Goal: Transaction & Acquisition: Purchase product/service

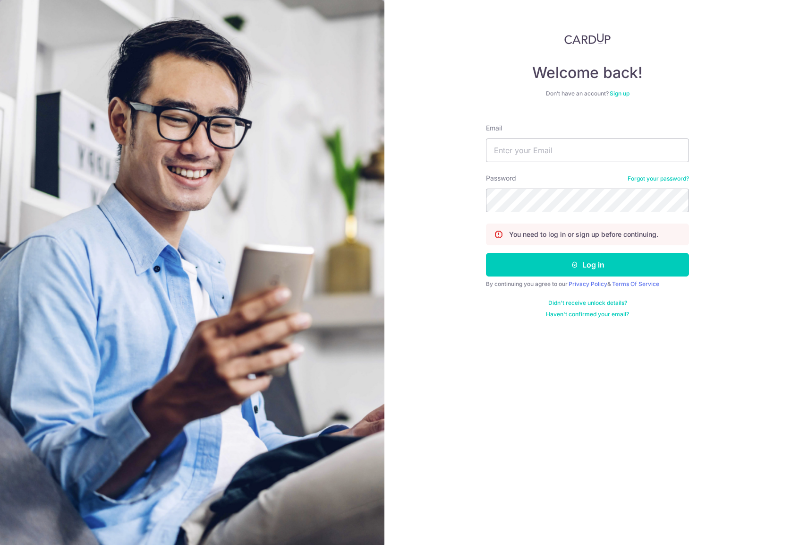
type input "[PERSON_NAME][EMAIL_ADDRESS][DOMAIN_NAME]"
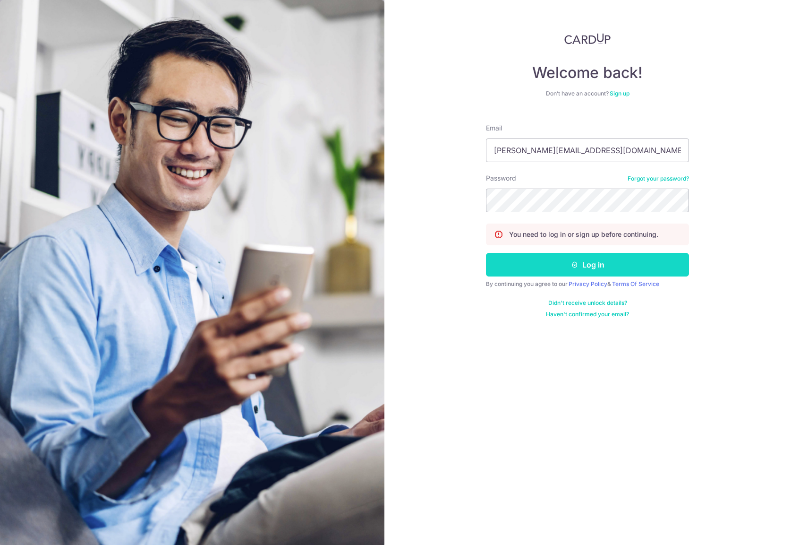
click at [572, 255] on button "Log in" at bounding box center [587, 265] width 203 height 24
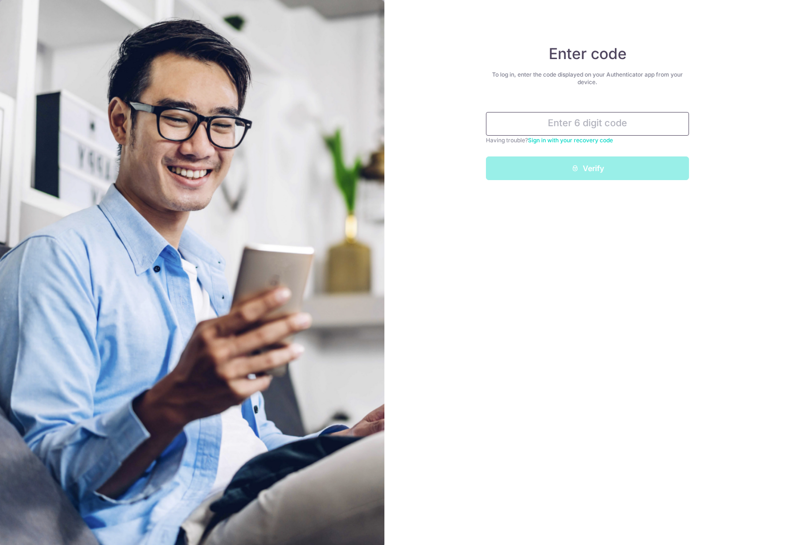
click at [614, 128] on input "text" at bounding box center [587, 124] width 203 height 24
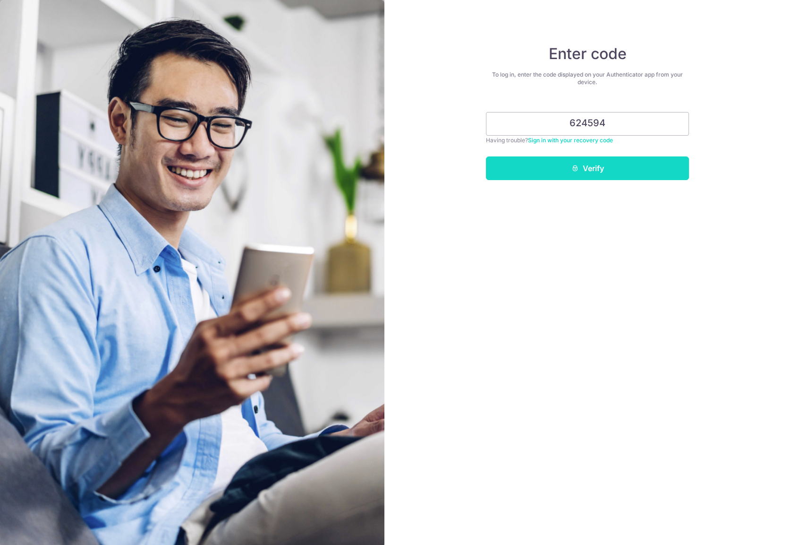
type input "624594"
click at [600, 168] on button "Verify" at bounding box center [587, 168] width 203 height 24
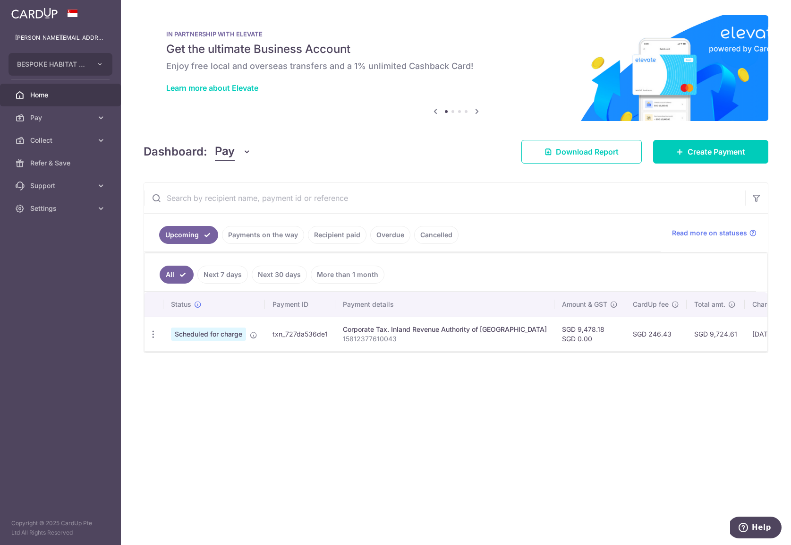
click at [316, 458] on div "× Pause Schedule Pause all future payments in this series Pause just this one p…" at bounding box center [456, 272] width 670 height 545
click at [54, 142] on span "Collect" at bounding box center [61, 140] width 62 height 9
click at [45, 120] on div at bounding box center [399, 275] width 799 height 550
click at [37, 128] on link "Pay" at bounding box center [60, 117] width 121 height 23
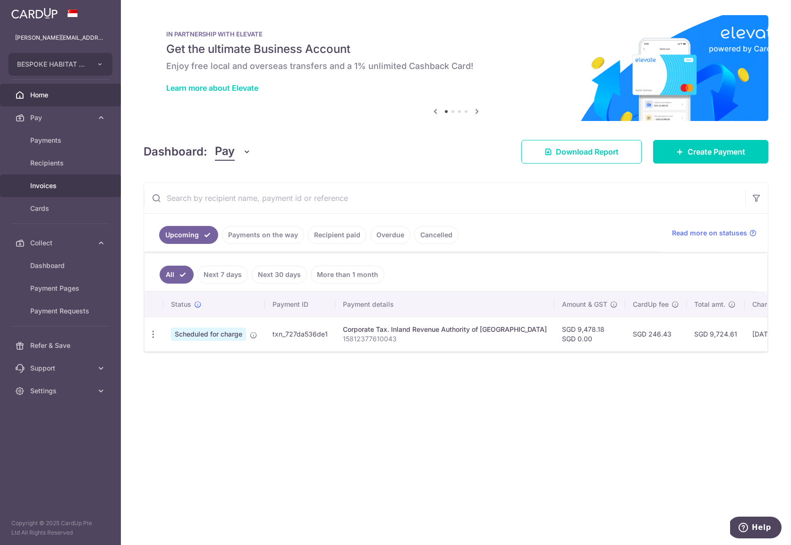
click at [41, 186] on span "Invoices" at bounding box center [61, 185] width 62 height 9
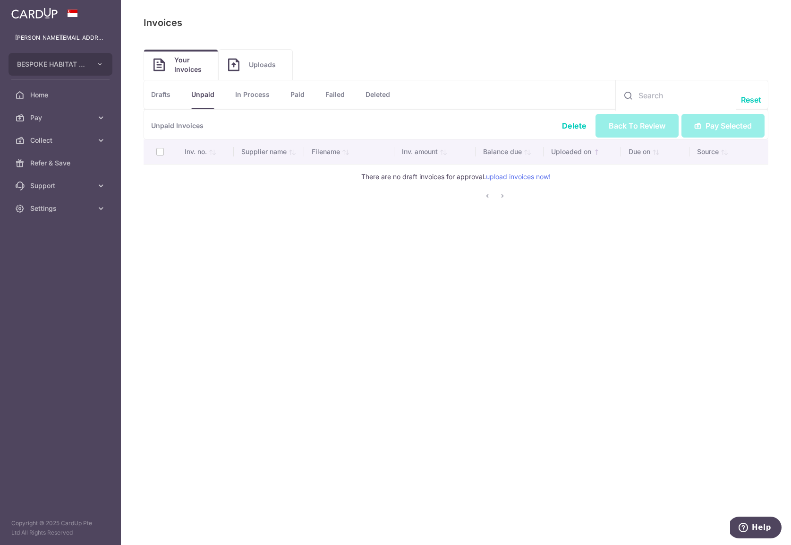
click at [237, 63] on img at bounding box center [233, 64] width 11 height 13
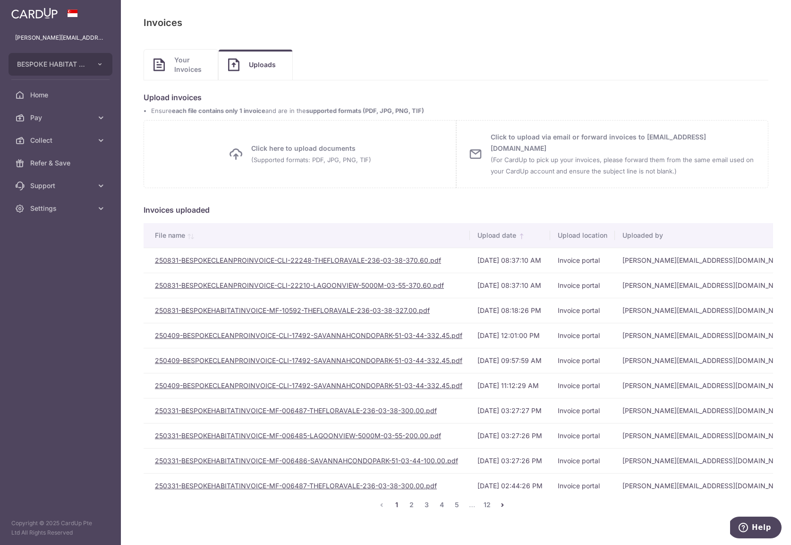
click at [184, 70] on span "Your Invoices" at bounding box center [191, 64] width 34 height 19
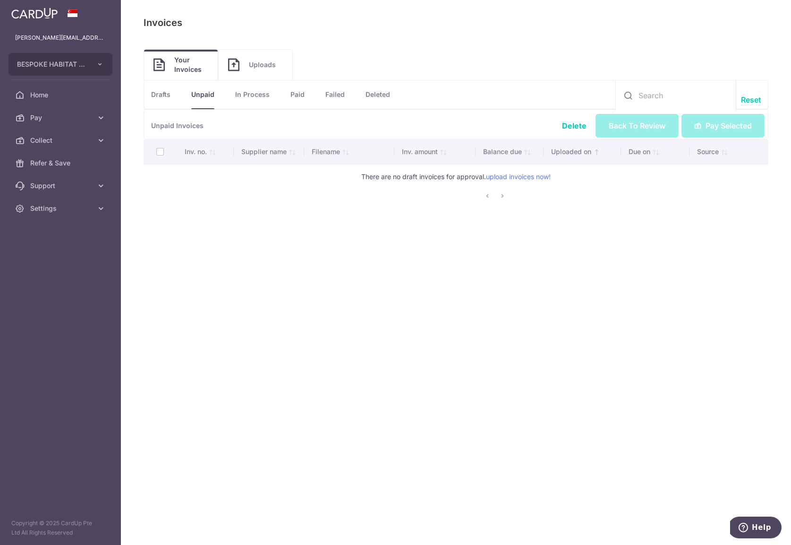
click at [166, 100] on link "Drafts" at bounding box center [160, 94] width 19 height 28
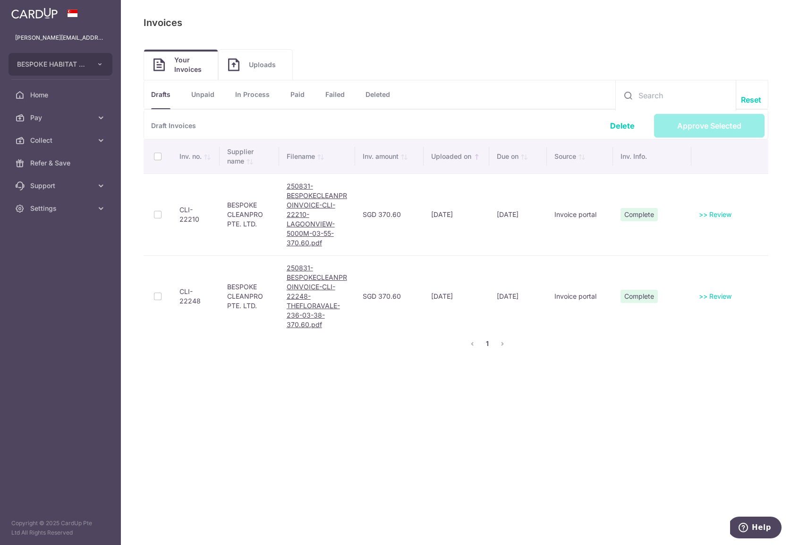
click at [160, 154] on th at bounding box center [158, 156] width 28 height 34
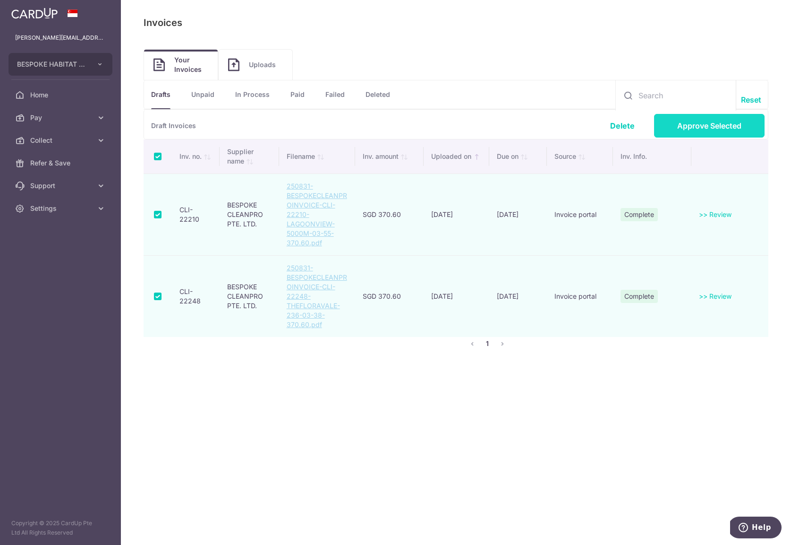
click at [688, 129] on link "Approve Selected" at bounding box center [709, 126] width 111 height 24
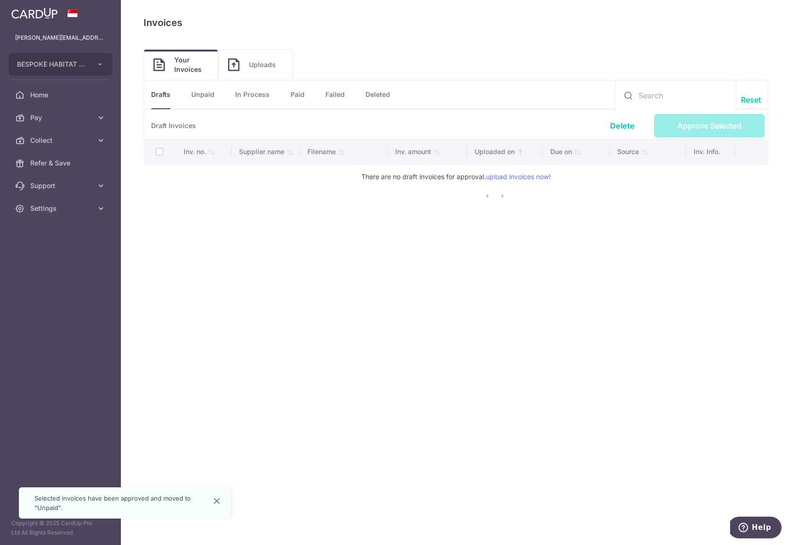
click at [209, 97] on link "Unpaid" at bounding box center [202, 94] width 23 height 28
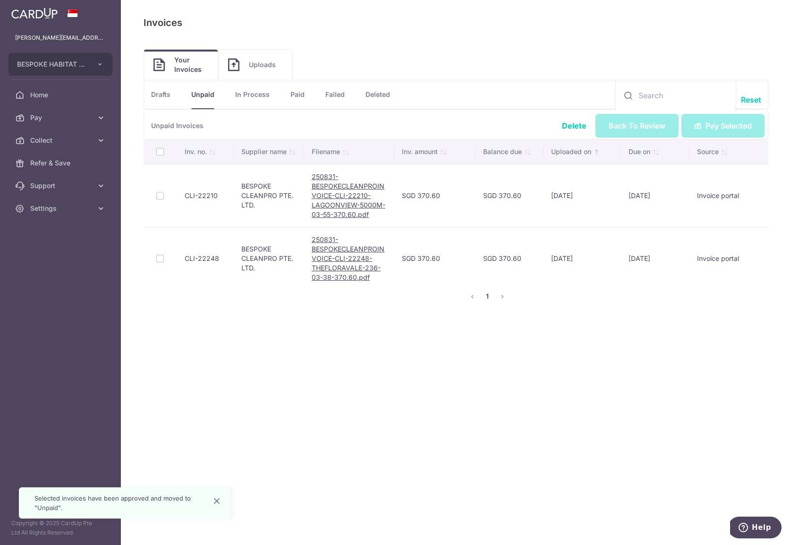
click at [159, 151] on th at bounding box center [161, 151] width 34 height 25
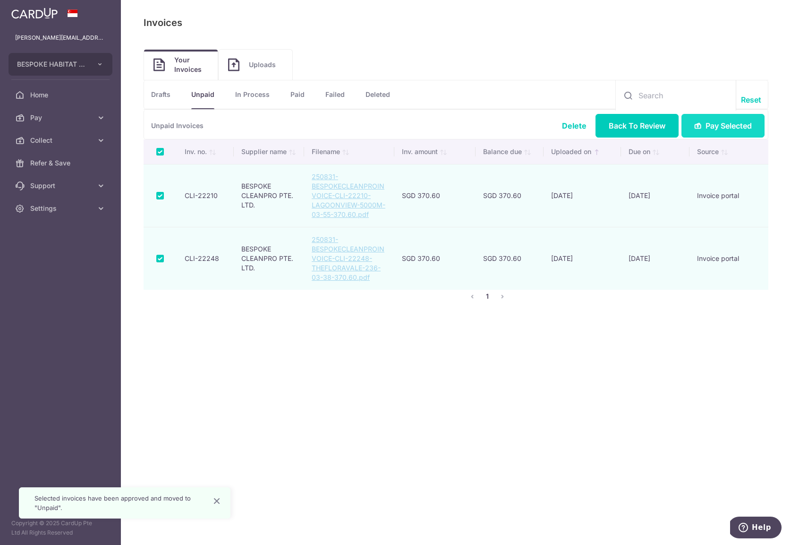
click at [710, 124] on span "Pay Selected" at bounding box center [729, 125] width 46 height 11
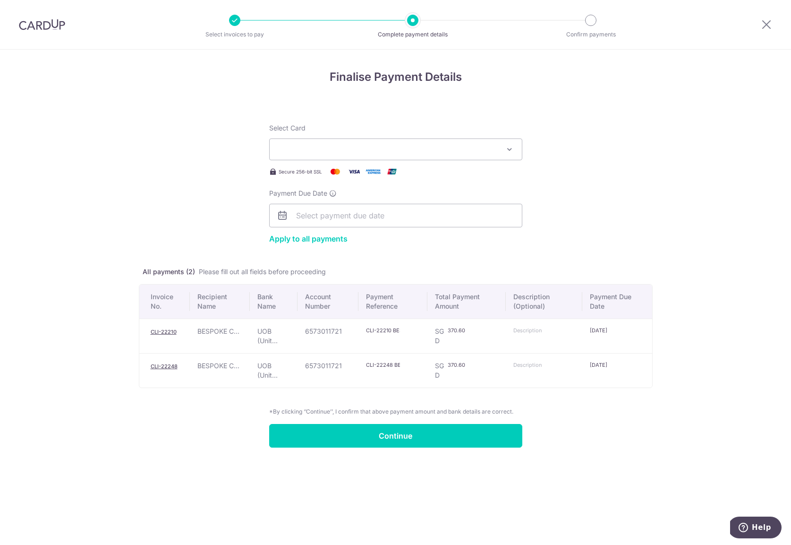
click at [371, 144] on button "Select Card" at bounding box center [395, 149] width 253 height 22
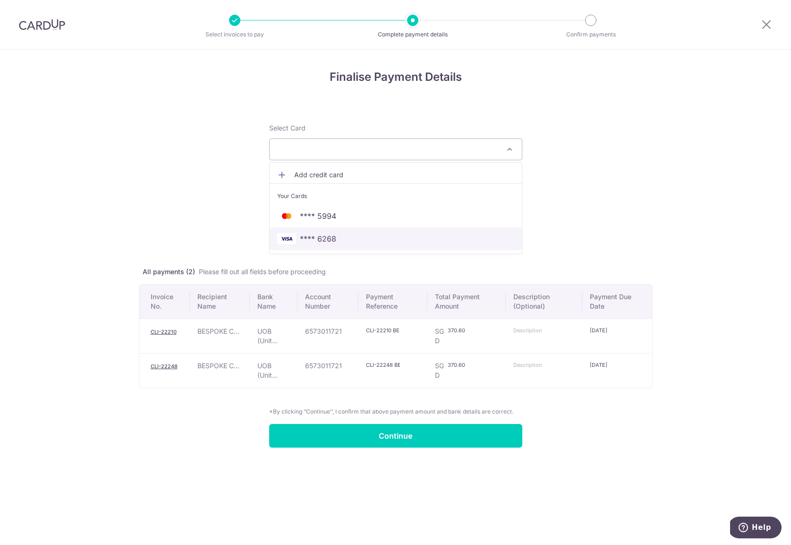
click at [325, 233] on span "**** 6268" at bounding box center [318, 238] width 36 height 11
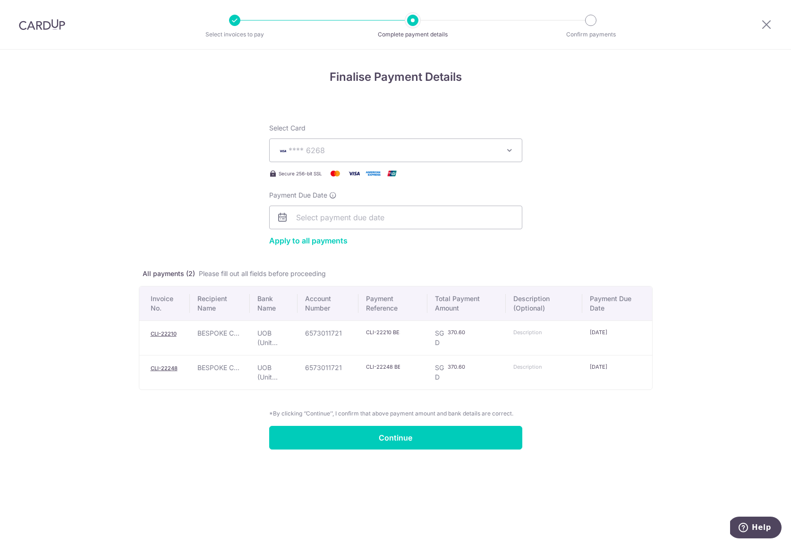
click at [380, 333] on input "CLI-22210 BESPOKE HABITAT SHEN PTE." at bounding box center [383, 332] width 34 height 8
drag, startPoint x: 390, startPoint y: 333, endPoint x: 358, endPoint y: 330, distance: 32.7
click at [358, 330] on tr "CLI-22210 BESPOKE C... UOB (Unit... 6573011721 CLI-22210 BESPOKE HABITAT SHEN P…" at bounding box center [395, 337] width 513 height 34
paste input "text"
type input "CLI-22210"
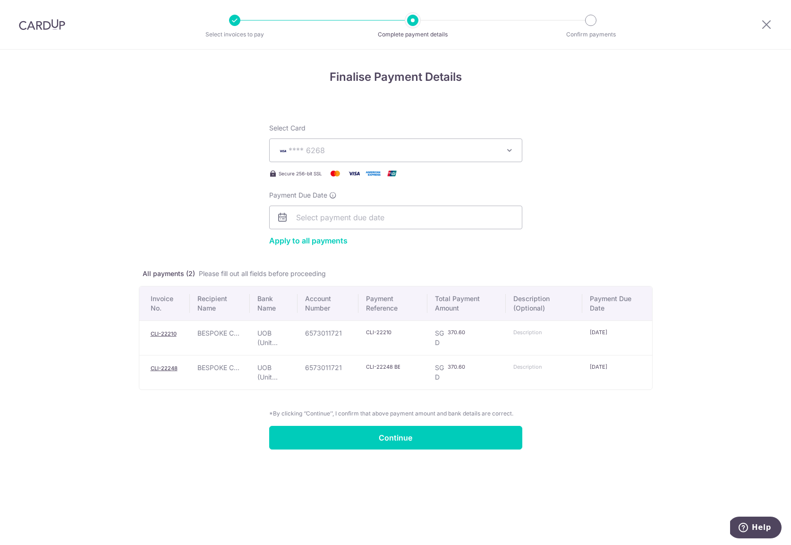
click at [543, 337] on td at bounding box center [544, 337] width 77 height 34
click at [545, 330] on input "text" at bounding box center [531, 332] width 34 height 8
paste input "CLI-22210"
type input "CLI22210"
click at [383, 330] on input "CLI-22210" at bounding box center [383, 332] width 34 height 8
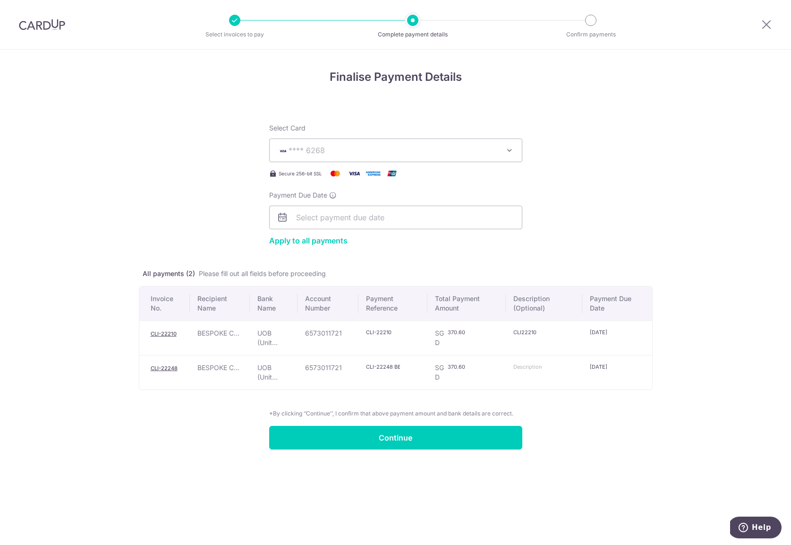
drag, startPoint x: 393, startPoint y: 365, endPoint x: 358, endPoint y: 363, distance: 34.5
click at [358, 363] on tr "CLI-22248 BESPOKE C... UOB (Unit... 6573011721 CLI-22248 BESPOKE HABITAT SHEN P…" at bounding box center [395, 372] width 513 height 34
paste input "CLI-22248"
type input "CLI-22248"
click at [534, 368] on input "text" at bounding box center [531, 367] width 34 height 8
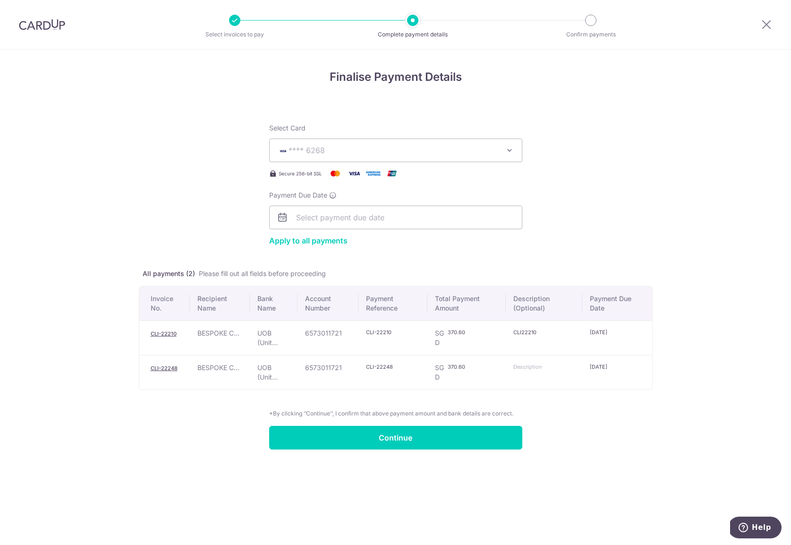
paste input "CLI-22248"
type input "CLI22248"
click at [585, 418] on form "Select Card **** 6268 Add credit card Your Cards **** 5994 **** 6268 Apply to a…" at bounding box center [396, 280] width 514 height 337
click at [125, 405] on div "Finalise Payment Details Select Card **** 6268 Add credit card Your Cards **** …" at bounding box center [395, 297] width 791 height 495
drag, startPoint x: 145, startPoint y: 330, endPoint x: 176, endPoint y: 333, distance: 31.3
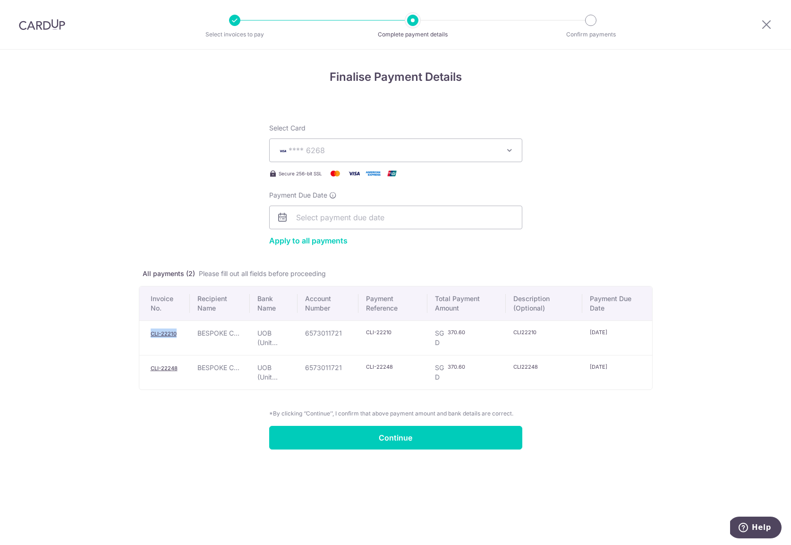
click at [176, 333] on td "CLI-22210" at bounding box center [164, 337] width 51 height 34
copy link "CLI-22210"
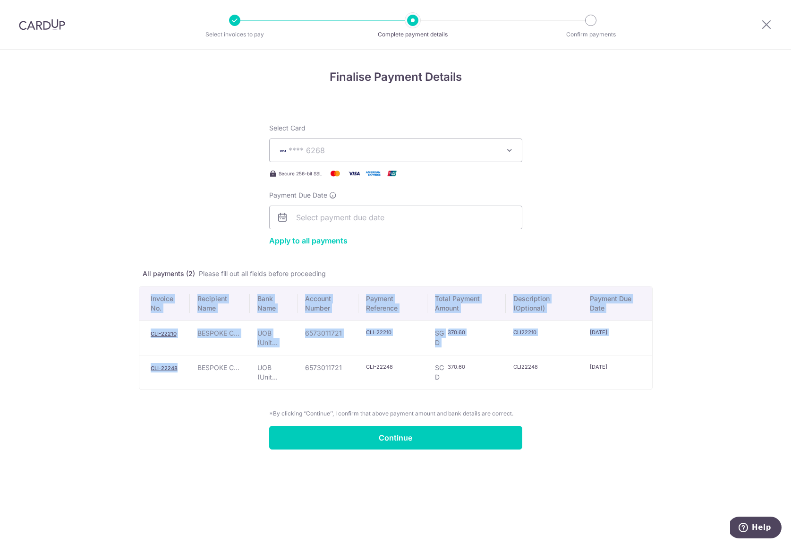
drag, startPoint x: 137, startPoint y: 361, endPoint x: 177, endPoint y: 367, distance: 40.1
click at [177, 367] on div "Finalise Payment Details Select Card **** 6268 Add credit card Your Cards **** …" at bounding box center [395, 297] width 791 height 495
click at [134, 388] on div "Finalise Payment Details Select Card **** 6268 Add credit card Your Cards **** …" at bounding box center [395, 297] width 791 height 495
drag, startPoint x: 136, startPoint y: 371, endPoint x: 180, endPoint y: 379, distance: 44.2
click at [180, 379] on div "Finalise Payment Details Select Card **** 6268 Add credit card Your Cards **** …" at bounding box center [395, 297] width 791 height 495
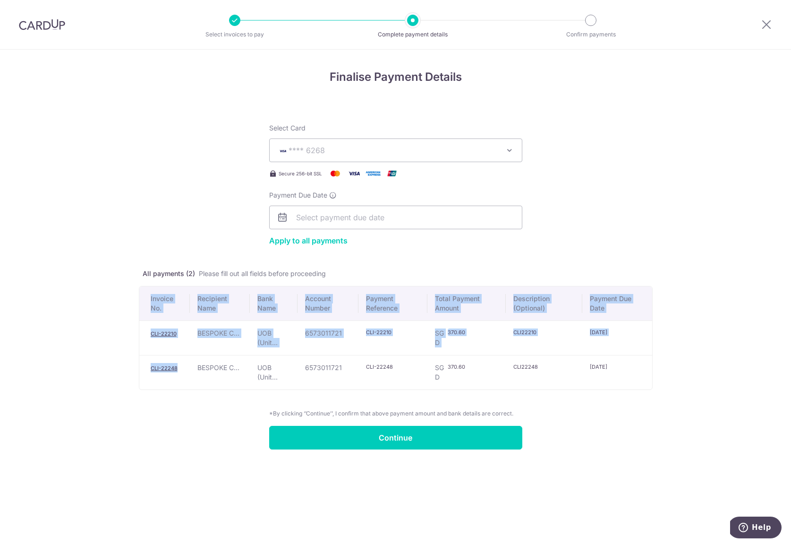
click at [180, 400] on form "Select Card **** 6268 Add credit card Your Cards **** 5994 **** 6268 Apply to a…" at bounding box center [396, 280] width 514 height 337
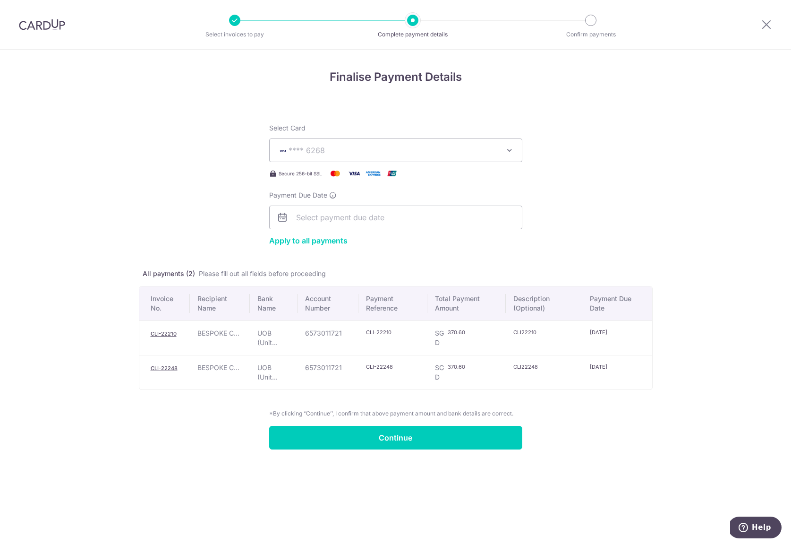
drag, startPoint x: 180, startPoint y: 402, endPoint x: 119, endPoint y: 390, distance: 62.2
click at [119, 390] on div "Finalise Payment Details Select Card **** 6268 Add credit card Your Cards **** …" at bounding box center [395, 297] width 791 height 495
drag, startPoint x: 181, startPoint y: 368, endPoint x: 146, endPoint y: 369, distance: 35.9
click at [146, 369] on td "CLI-22248" at bounding box center [164, 372] width 51 height 34
copy link "CLI-22248"
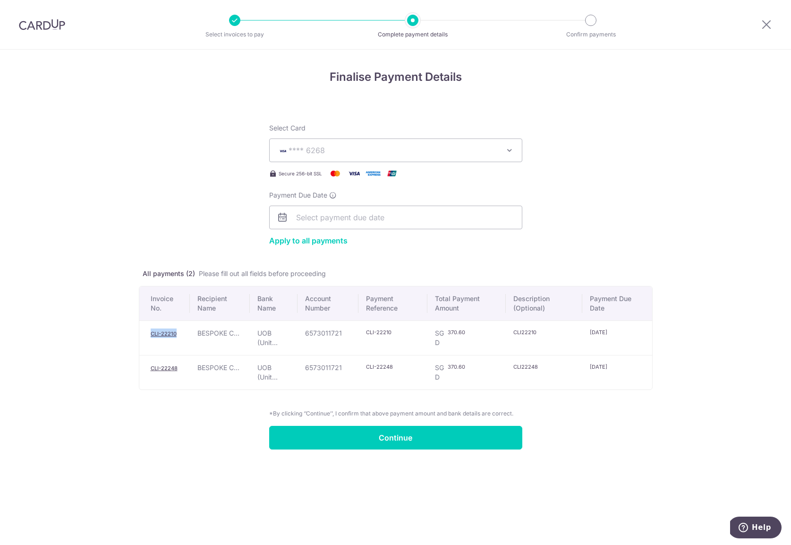
drag, startPoint x: 183, startPoint y: 337, endPoint x: 148, endPoint y: 331, distance: 35.5
click at [148, 331] on td "CLI-22210" at bounding box center [164, 337] width 51 height 34
copy link "CLI-22210"
click at [99, 207] on div "Finalise Payment Details Select Card **** 6268 Add credit card Your Cards **** …" at bounding box center [395, 297] width 791 height 495
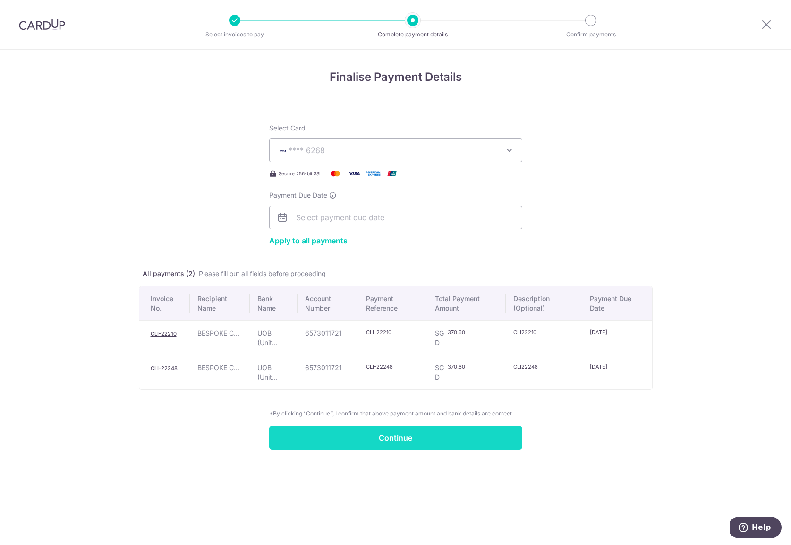
click at [332, 445] on input "Continue" at bounding box center [395, 438] width 253 height 24
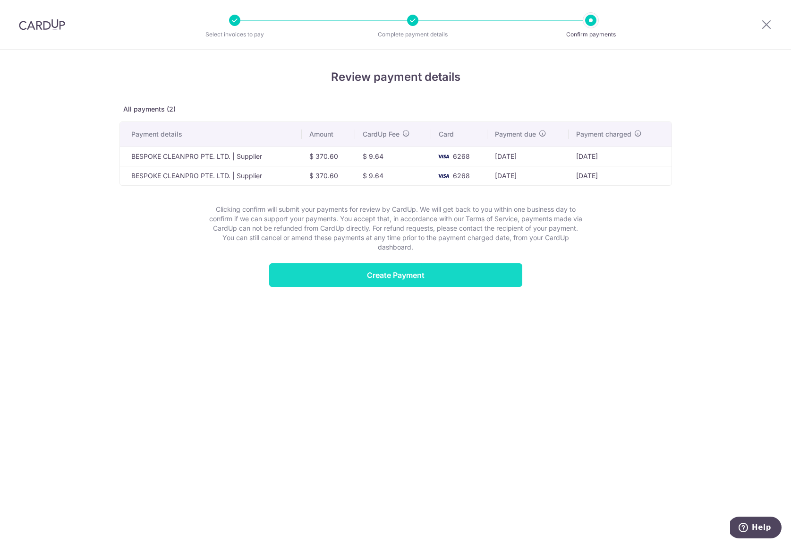
click at [361, 270] on input "Create Payment" at bounding box center [395, 275] width 253 height 24
click at [181, 317] on div "Review payment details All payments (2) Payment details Amount CardUp Fee Card …" at bounding box center [395, 191] width 791 height 282
click at [367, 272] on input "Create Payment" at bounding box center [395, 275] width 253 height 24
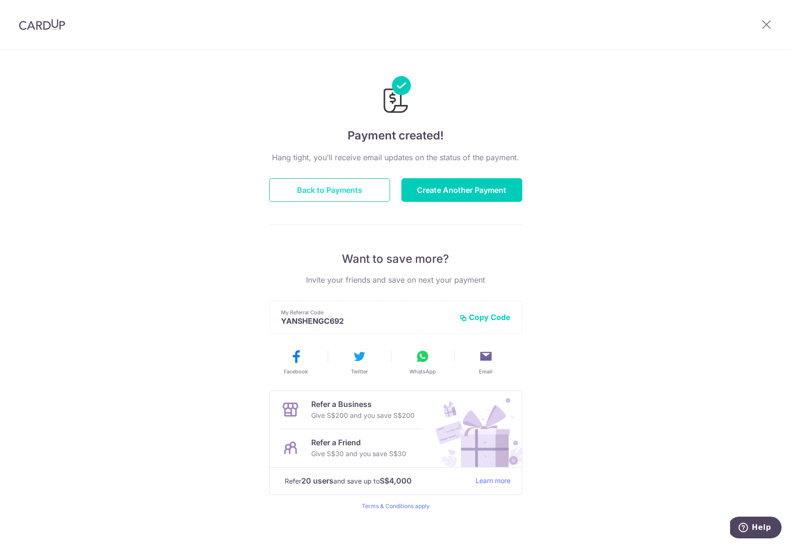
click at [373, 188] on button "Back to Payments" at bounding box center [329, 190] width 121 height 24
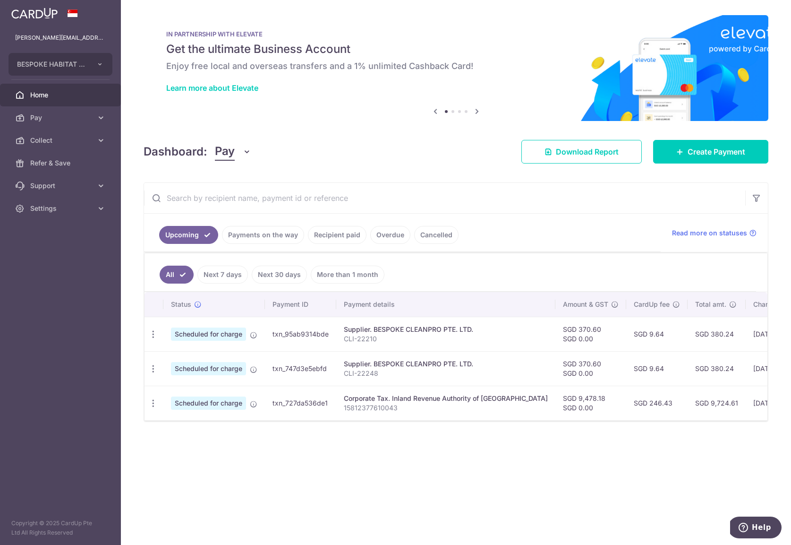
click at [241, 239] on link "Payments on the way" at bounding box center [263, 235] width 82 height 18
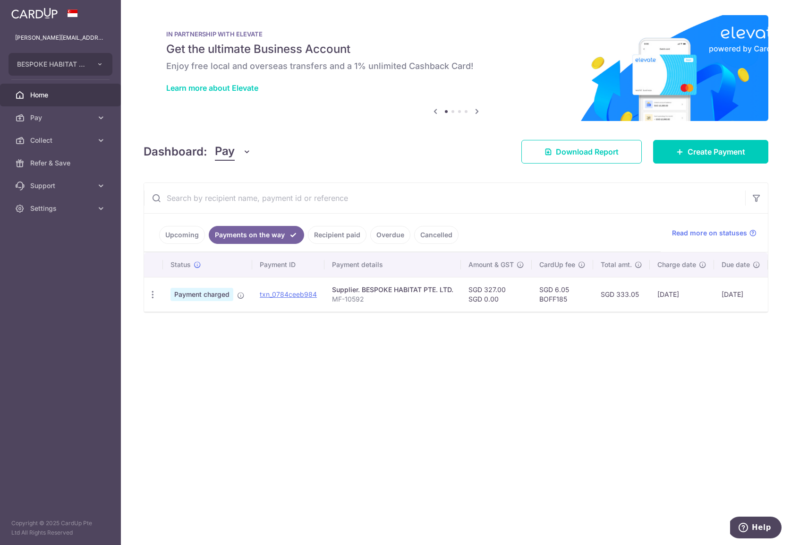
click at [550, 297] on td "SGD 6.05 BOFF185" at bounding box center [562, 294] width 61 height 34
copy td "BOFF185"
click at [178, 227] on link "Upcoming" at bounding box center [182, 235] width 46 height 18
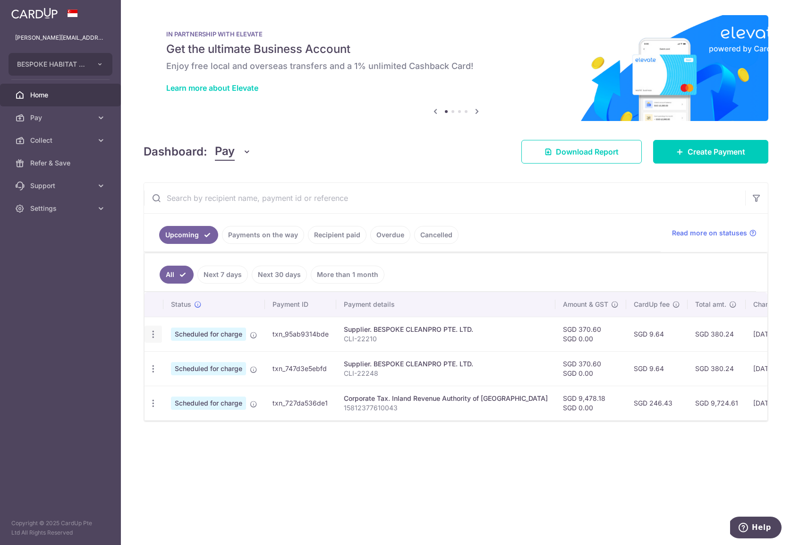
click at [158, 336] on div "Update payment Cancel payment" at bounding box center [153, 333] width 17 height 17
click at [155, 335] on icon "button" at bounding box center [153, 334] width 10 height 10
click at [181, 358] on span "Update payment" at bounding box center [203, 359] width 64 height 11
radio input "true"
type input "370.60"
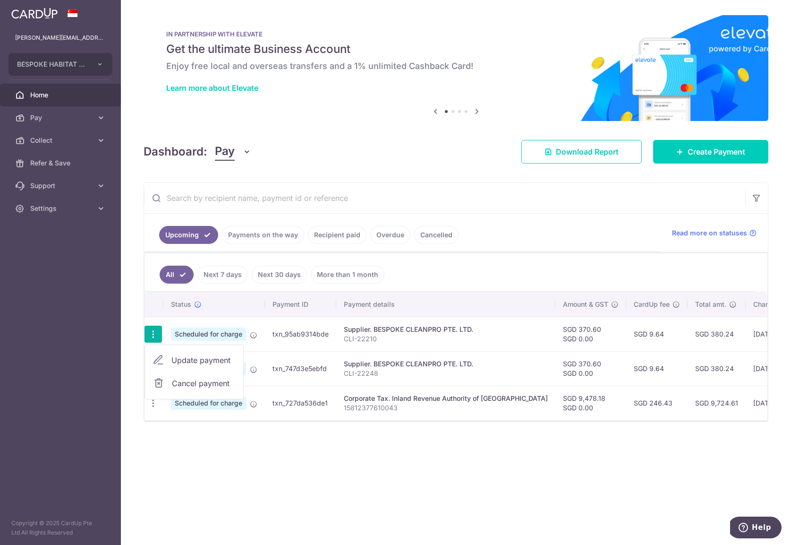
type input "0.00"
type input "[DATE]"
type input "CLI-22210"
type input "CLI22210"
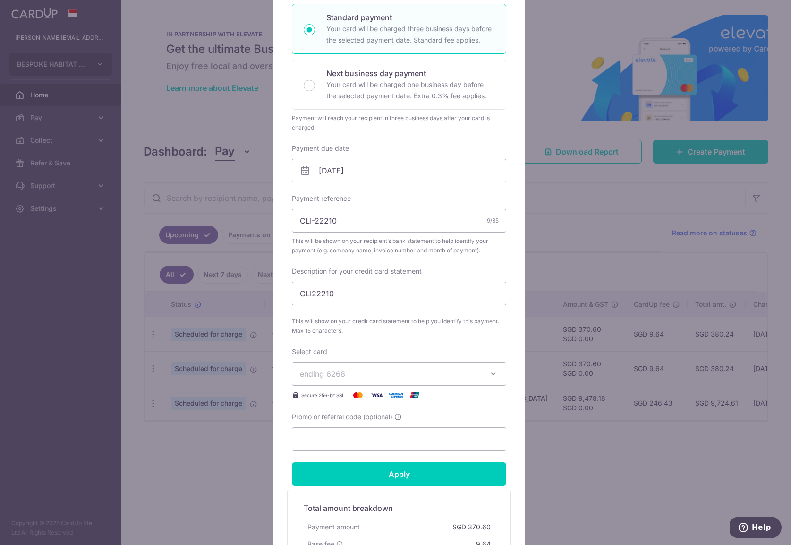
scroll to position [231, 0]
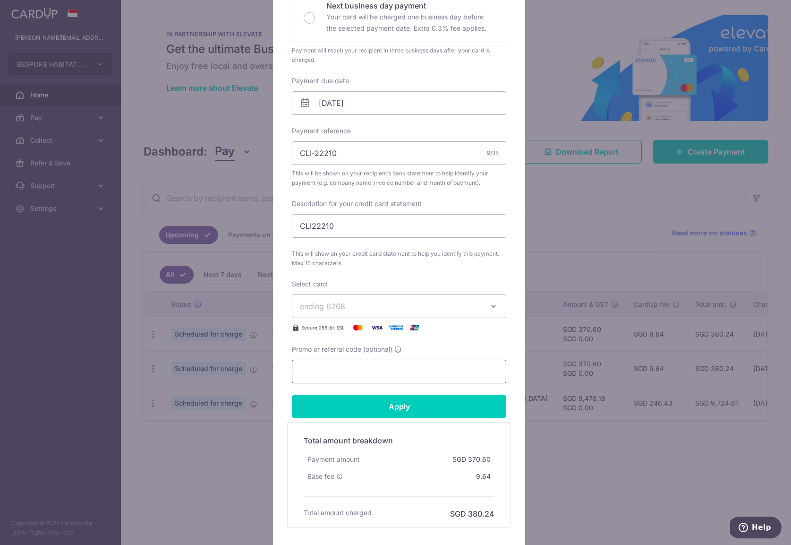
click at [331, 367] on input "Promo or referral code (optional)" at bounding box center [399, 372] width 214 height 24
paste input "BOFF185"
type input "BOFF185"
click at [337, 402] on input "Apply" at bounding box center [399, 406] width 214 height 24
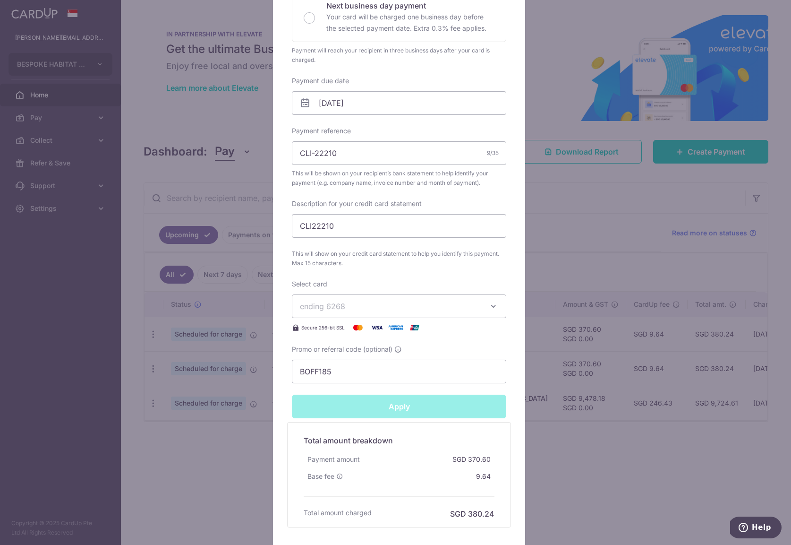
type input "Successfully Applied"
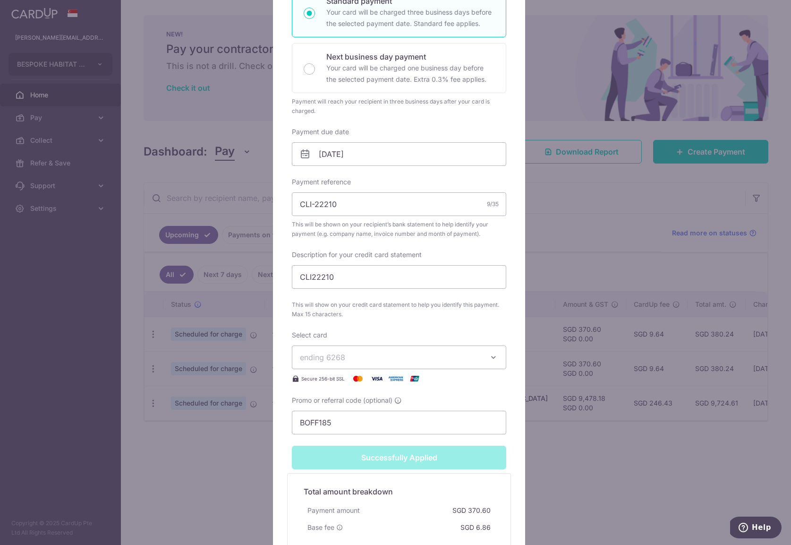
scroll to position [0, 0]
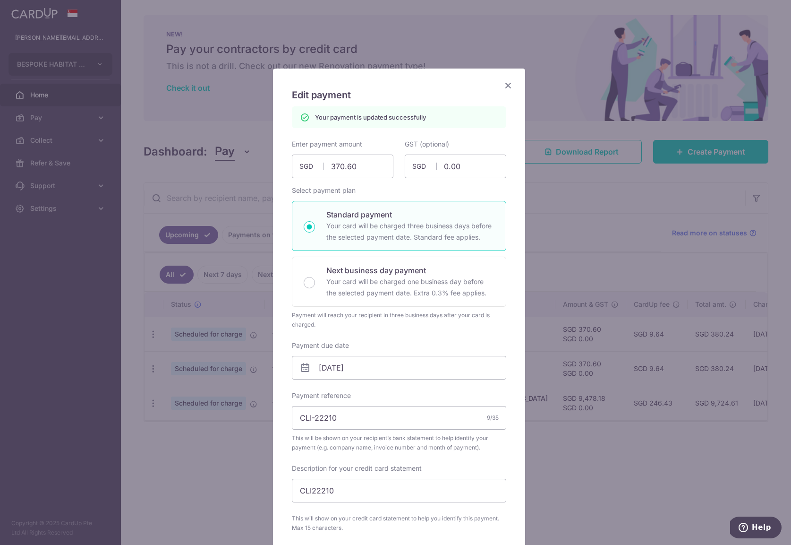
click at [510, 80] on div "Edit payment By clicking apply, you will make changes to all payments to BESPOK…" at bounding box center [399, 440] width 252 height 742
click at [511, 88] on div "Edit payment By clicking apply, you will make changes to all payments to BESPOK…" at bounding box center [399, 440] width 252 height 742
click at [503, 86] on icon "Close" at bounding box center [508, 85] width 11 height 12
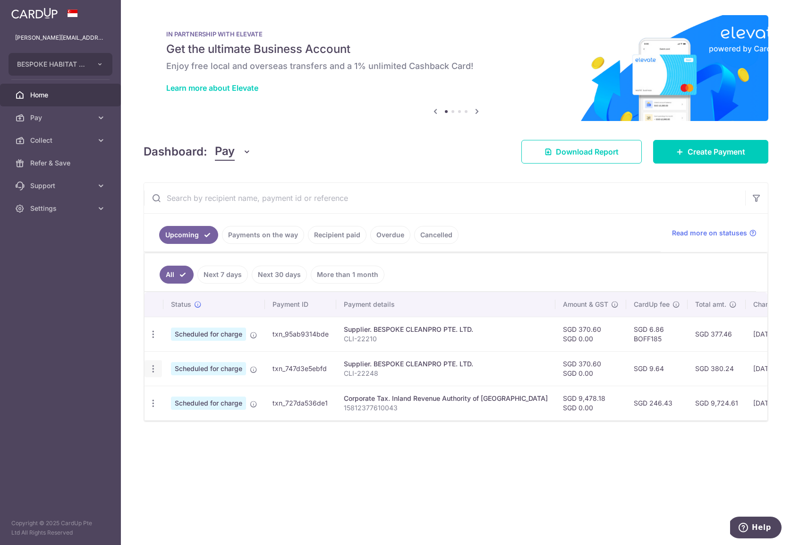
click at [152, 365] on icon "button" at bounding box center [153, 369] width 10 height 10
click at [179, 392] on span "Update payment" at bounding box center [203, 394] width 64 height 11
radio input "true"
type input "370.60"
type input "0.00"
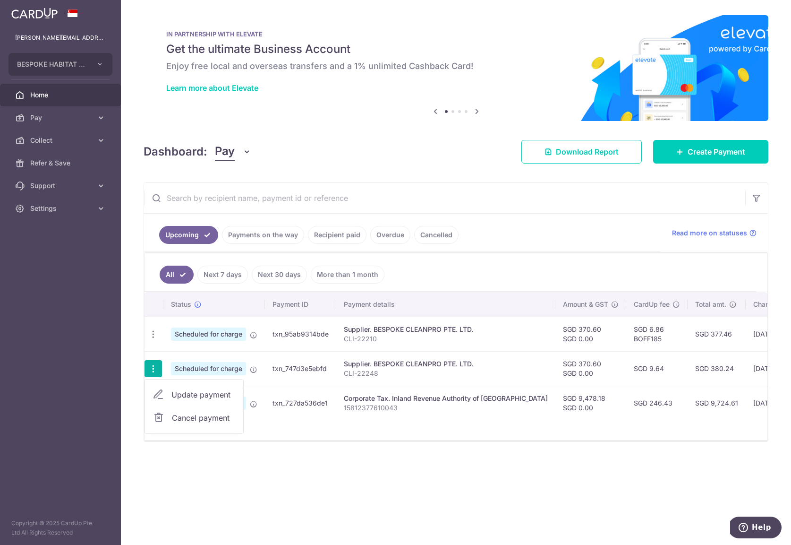
type input "[DATE]"
type input "CLI-22248"
type input "CLI22248"
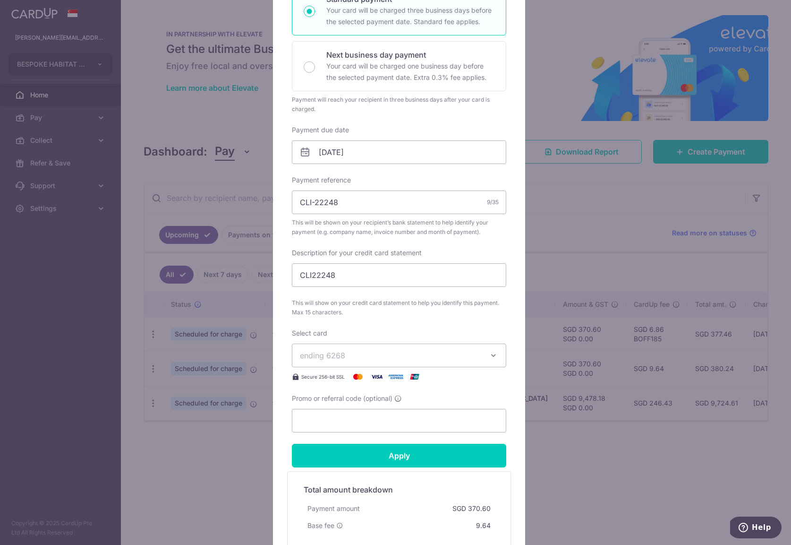
scroll to position [301, 0]
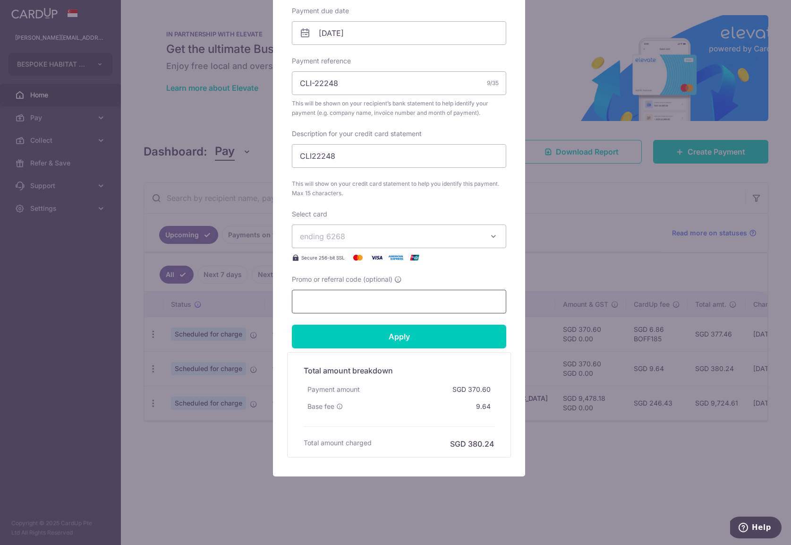
click at [332, 304] on input "Promo or referral code (optional)" at bounding box center [399, 302] width 214 height 24
paste input "BOFF185"
type input "BOFF185"
click at [338, 328] on input "Apply" at bounding box center [399, 337] width 214 height 24
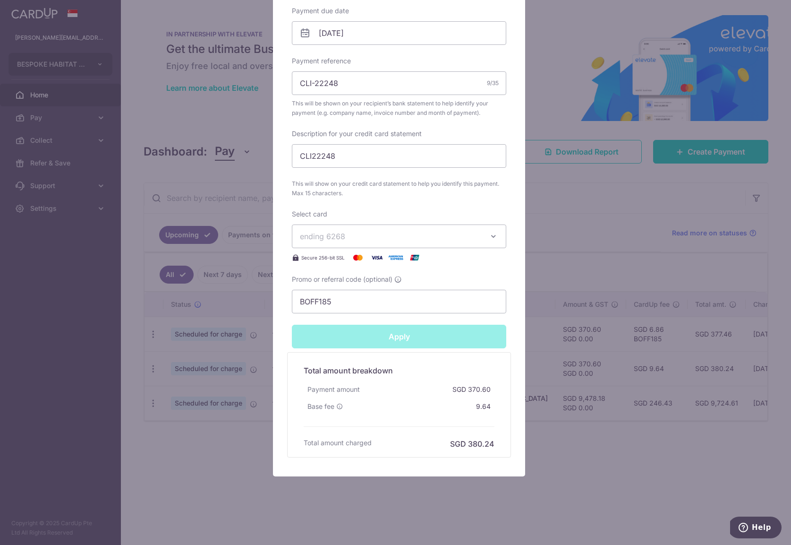
type input "Successfully Applied"
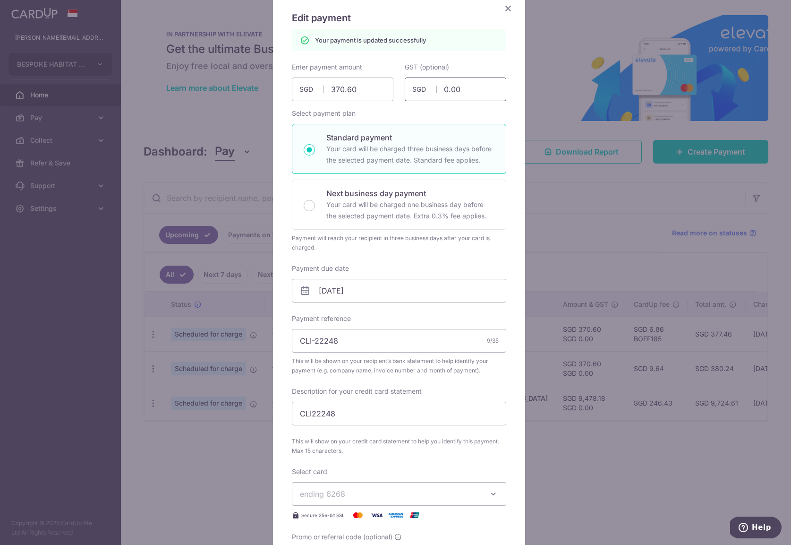
scroll to position [0, 0]
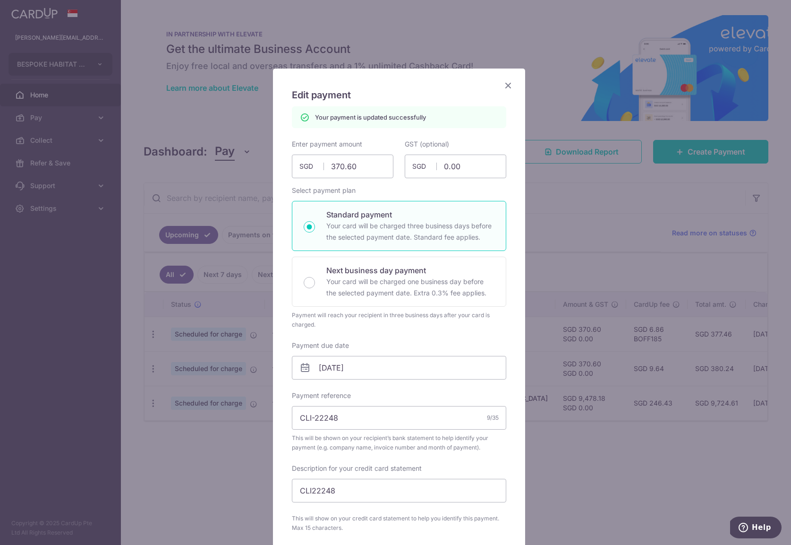
click at [507, 85] on icon "Close" at bounding box center [508, 85] width 11 height 12
